Goal: Navigation & Orientation: Find specific page/section

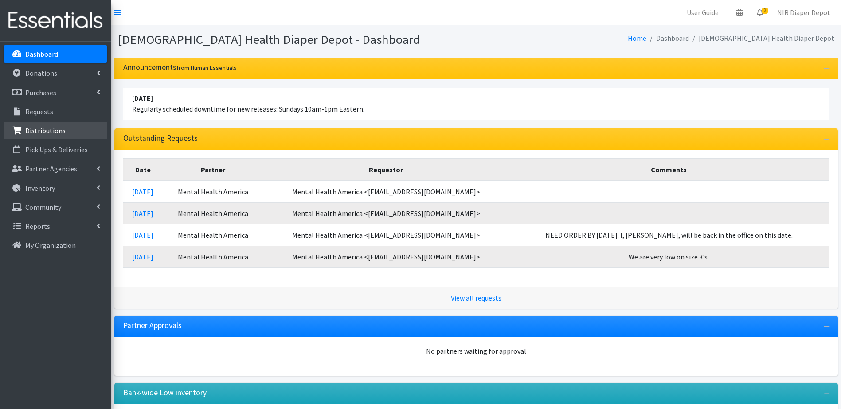
click at [41, 127] on p "Distributions" at bounding box center [45, 130] width 40 height 9
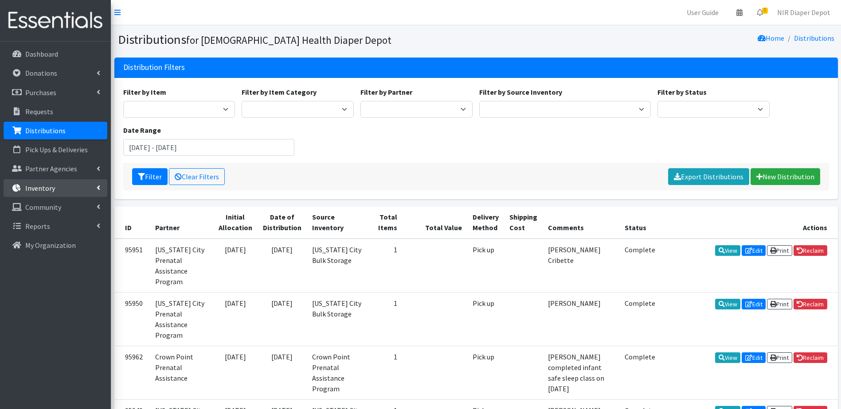
click at [35, 188] on p "Inventory" at bounding box center [40, 188] width 30 height 9
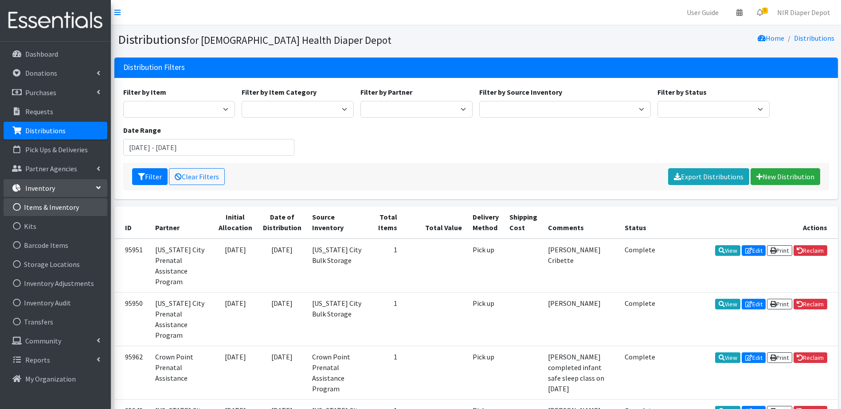
click at [46, 207] on link "Items & Inventory" at bounding box center [56, 207] width 104 height 18
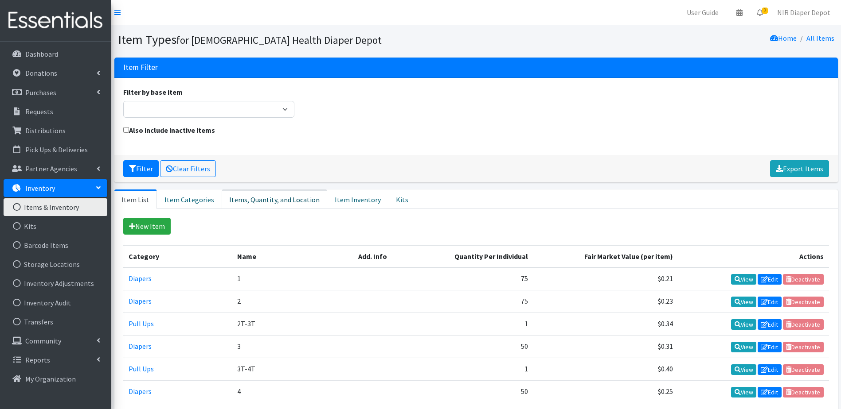
click at [257, 198] on link "Items, Quantity, and Location" at bounding box center [274, 199] width 105 height 19
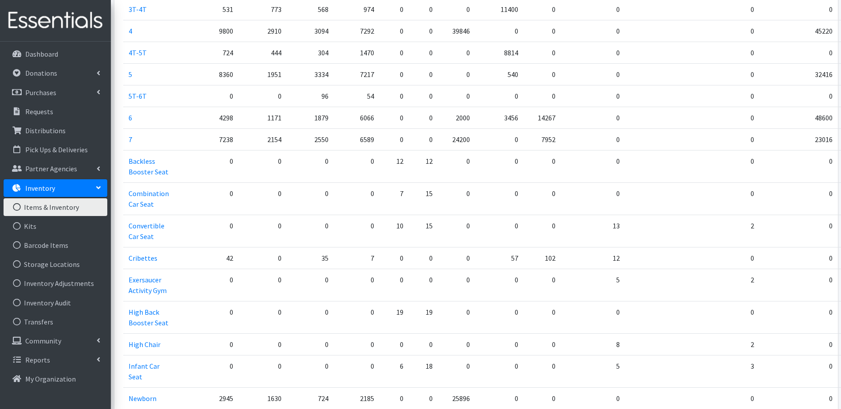
scroll to position [521, 0]
